Goal: Transaction & Acquisition: Purchase product/service

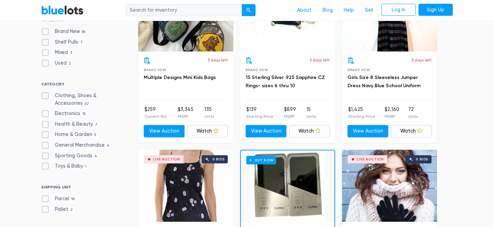
scroll to position [251, 0]
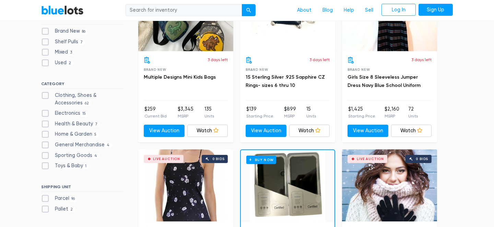
click at [45, 95] on label "Clothing, Shoes & Accessories 62" at bounding box center [82, 99] width 82 height 15
click at [45, 95] on Accessories"] "Clothing, Shoes & Accessories 62" at bounding box center [43, 94] width 4 height 4
checkbox Accessories"] "true"
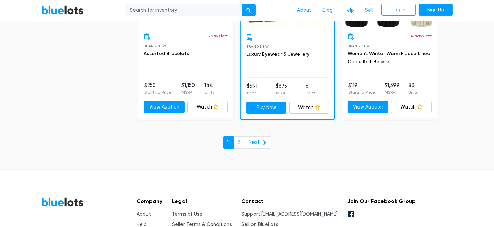
scroll to position [2996, 0]
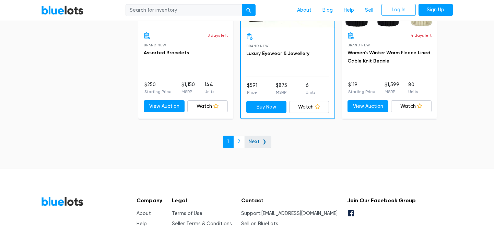
click at [259, 135] on link "Next ❯" at bounding box center [257, 141] width 27 height 12
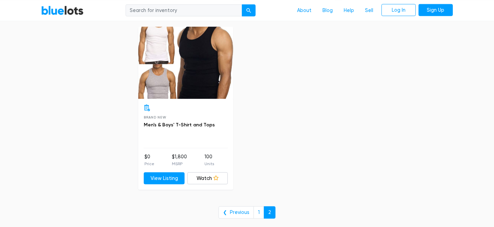
scroll to position [1063, 0]
